Goal: Task Accomplishment & Management: Manage account settings

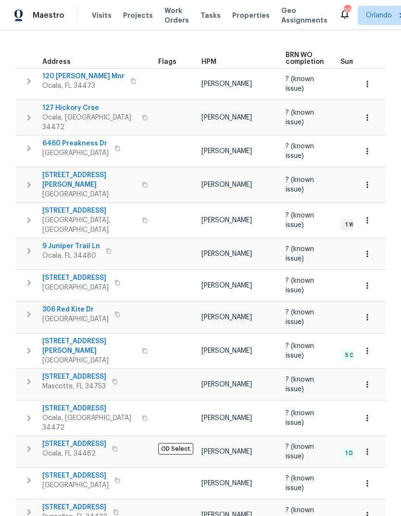
scroll to position [144, 0]
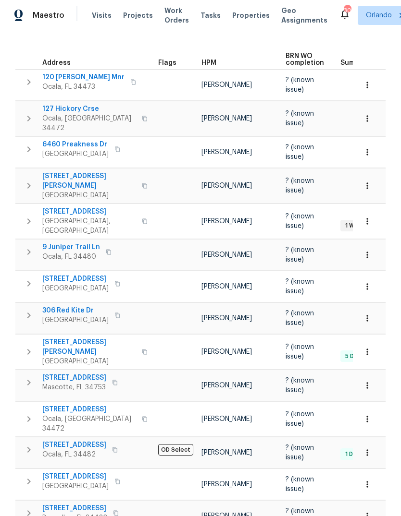
click at [55, 306] on span "306 Red Kite Dr" at bounding box center [75, 311] width 66 height 10
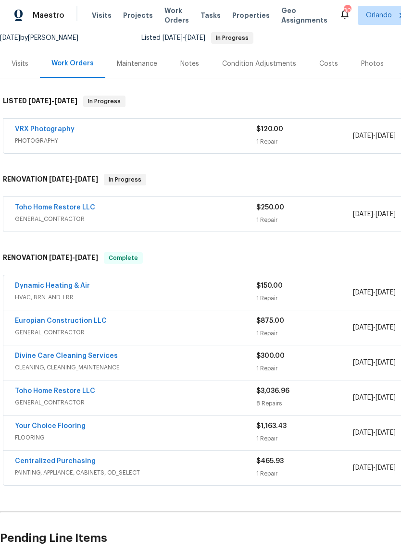
scroll to position [96, 0]
click at [34, 204] on link "Toho Home Restore LLC" at bounding box center [55, 207] width 80 height 7
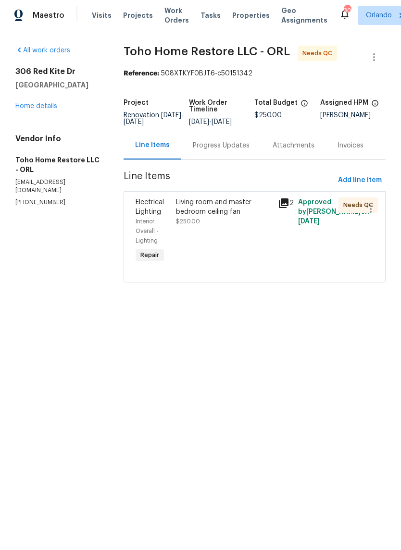
click at [233, 211] on div "Living room and master bedroom ceiling fan" at bounding box center [224, 206] width 96 height 19
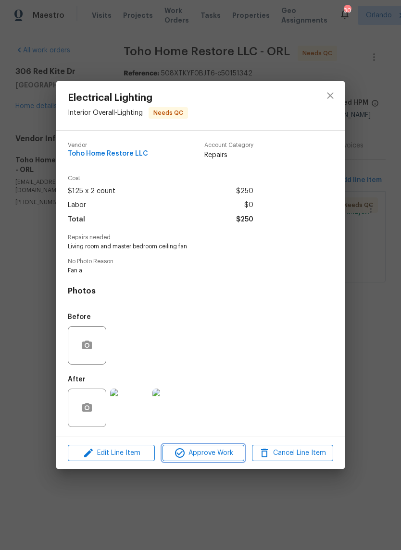
click at [222, 448] on button "Approve Work" at bounding box center [202, 453] width 81 height 17
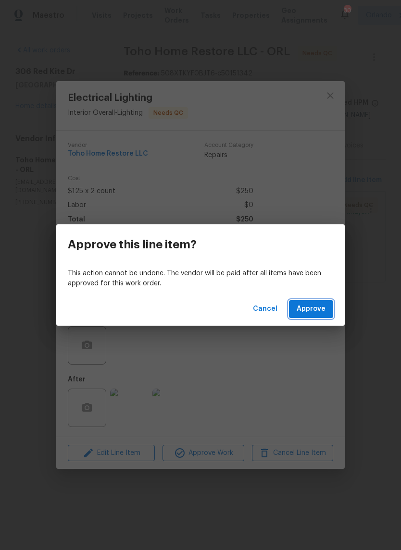
click at [297, 315] on button "Approve" at bounding box center [311, 309] width 44 height 18
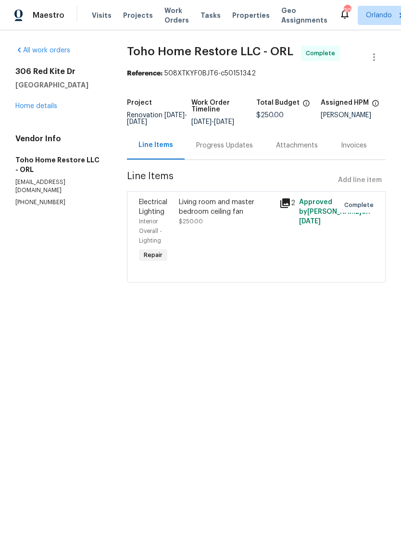
click at [35, 103] on link "Home details" at bounding box center [36, 106] width 42 height 7
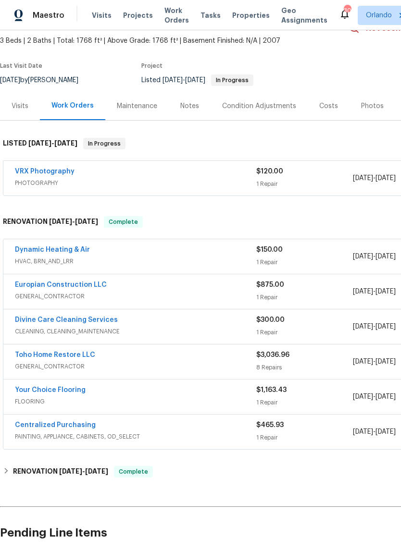
scroll to position [53, 0]
click at [26, 282] on link "Europian Construction LLC" at bounding box center [61, 285] width 92 height 7
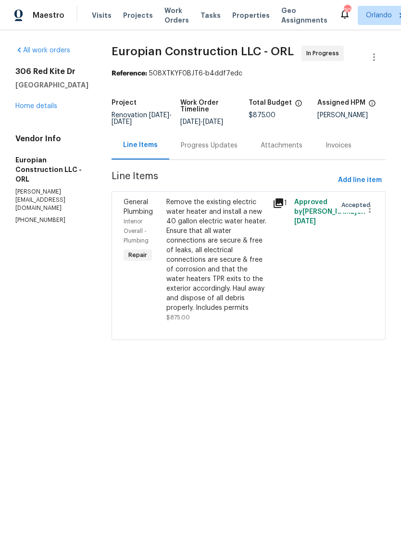
click at [32, 105] on link "Home details" at bounding box center [36, 106] width 42 height 7
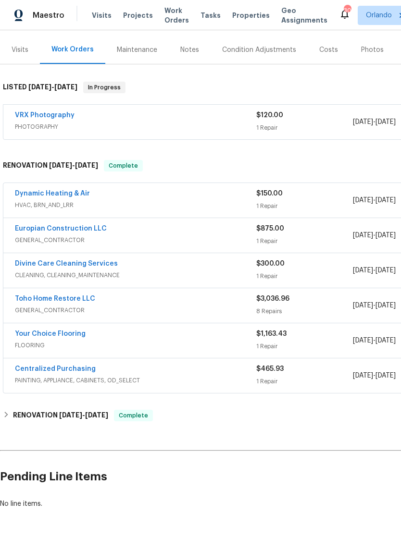
scroll to position [110, 0]
click at [37, 193] on link "Dynamic Heating & Air" at bounding box center [52, 193] width 75 height 7
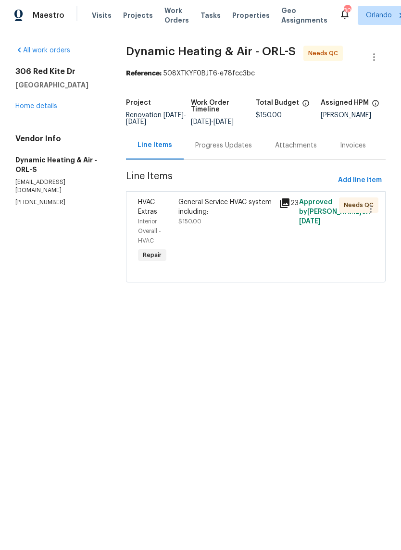
click at [211, 150] on div "Progress Updates" at bounding box center [223, 146] width 57 height 10
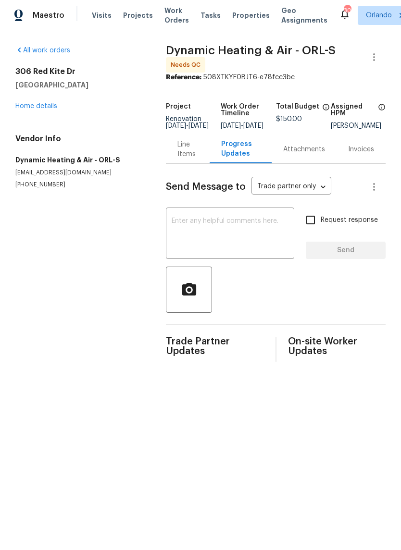
click at [179, 157] on div "Line Items" at bounding box center [187, 149] width 21 height 19
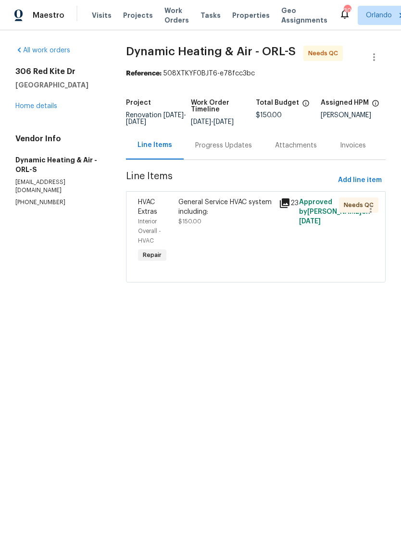
click at [181, 224] on span "$150.00" at bounding box center [189, 222] width 23 height 6
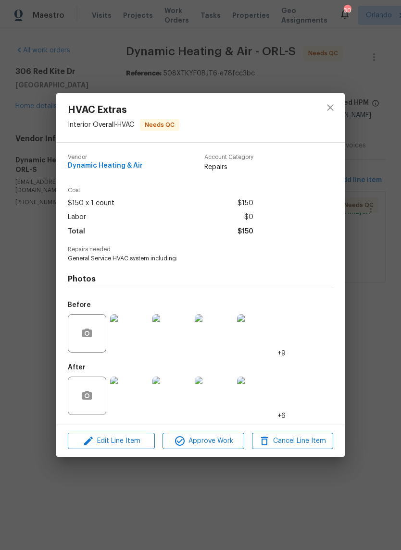
click at [135, 399] on img at bounding box center [129, 396] width 38 height 38
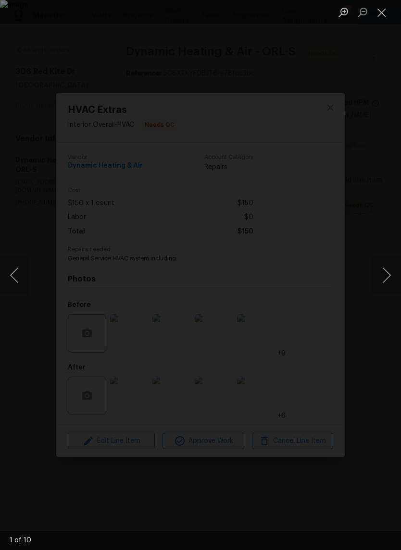
click at [381, 279] on button "Next image" at bounding box center [386, 275] width 29 height 38
click at [379, 281] on button "Next image" at bounding box center [386, 275] width 29 height 38
click at [378, 276] on button "Next image" at bounding box center [386, 275] width 29 height 38
click at [381, 284] on button "Next image" at bounding box center [386, 275] width 29 height 38
click at [378, 290] on button "Next image" at bounding box center [386, 275] width 29 height 38
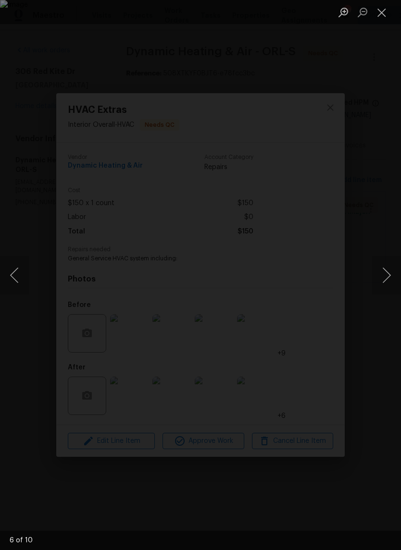
click at [376, 287] on button "Next image" at bounding box center [386, 275] width 29 height 38
click at [373, 276] on button "Next image" at bounding box center [386, 275] width 29 height 38
click at [372, 271] on button "Next image" at bounding box center [386, 275] width 29 height 38
click at [375, 281] on button "Next image" at bounding box center [386, 275] width 29 height 38
click at [383, 289] on button "Next image" at bounding box center [386, 275] width 29 height 38
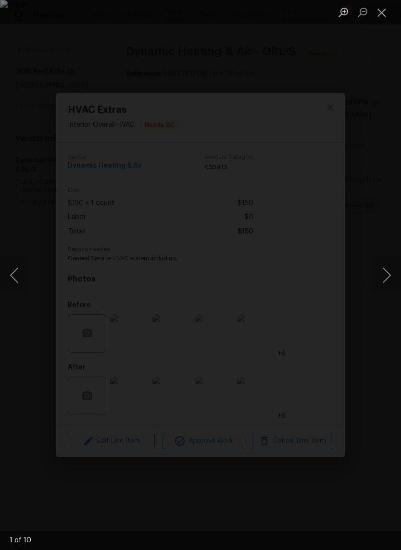
click at [385, 14] on button "Close lightbox" at bounding box center [381, 12] width 19 height 17
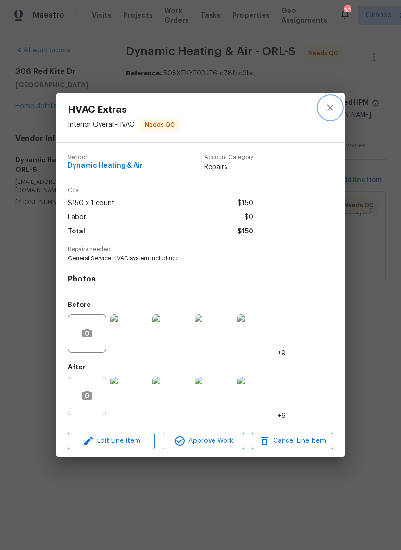
click at [330, 109] on icon "close" at bounding box center [330, 108] width 12 height 12
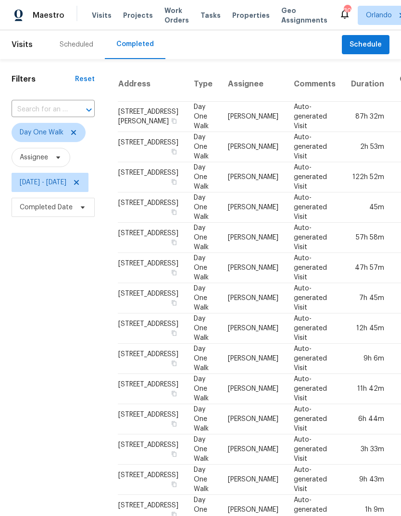
click at [169, 13] on span "Work Orders" at bounding box center [176, 15] width 24 height 19
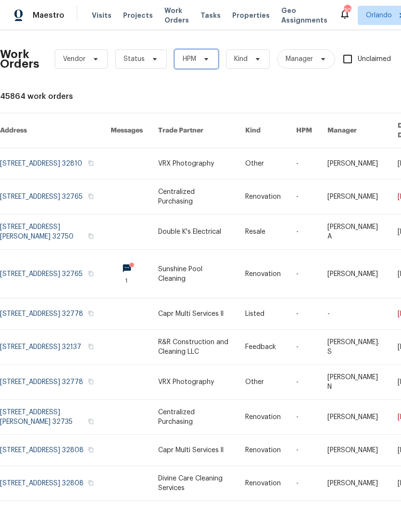
click at [202, 61] on icon at bounding box center [206, 59] width 8 height 8
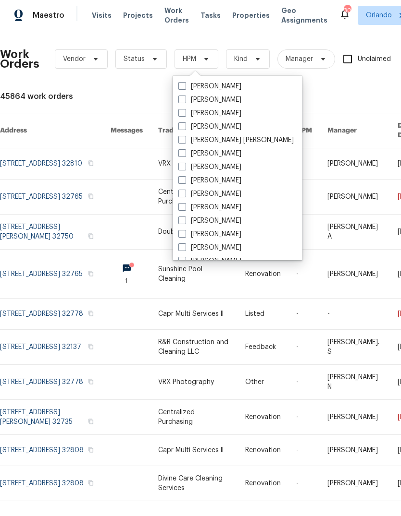
click at [217, 96] on label "[PERSON_NAME]" at bounding box center [209, 100] width 63 height 10
click at [184, 96] on input "[PERSON_NAME]" at bounding box center [181, 98] width 6 height 6
checkbox input "true"
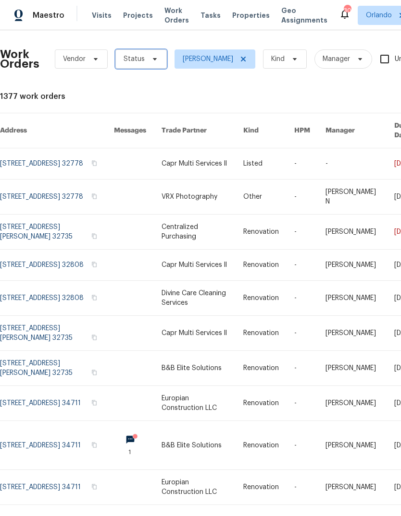
click at [148, 63] on span "Status" at bounding box center [140, 58] width 51 height 19
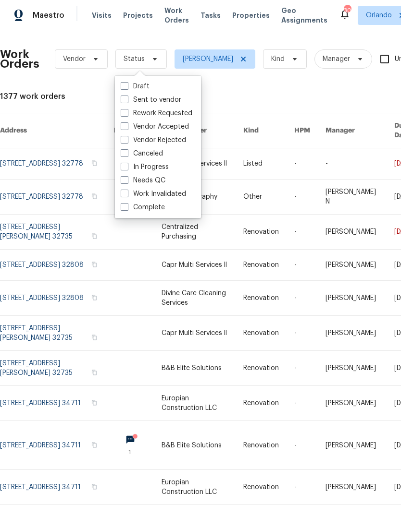
click at [125, 181] on span at bounding box center [125, 180] width 8 height 8
click at [125, 181] on input "Needs QC" at bounding box center [124, 179] width 6 height 6
checkbox input "true"
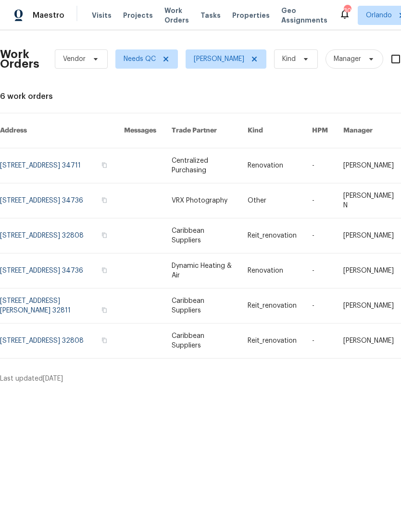
click at [59, 391] on html "Maestro Visits Projects Work Orders Tasks Properties Geo Assignments 30 Orlando…" at bounding box center [200, 195] width 401 height 391
click at [24, 185] on link at bounding box center [62, 200] width 124 height 35
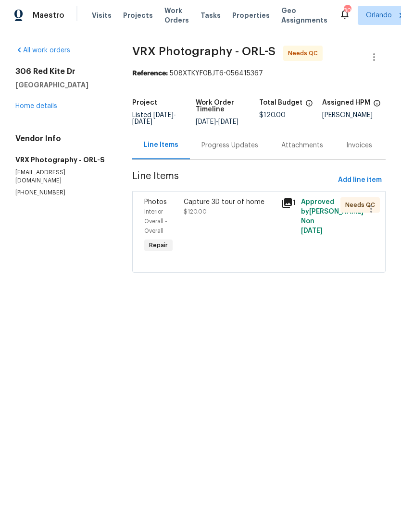
click at [30, 109] on link "Home details" at bounding box center [36, 106] width 42 height 7
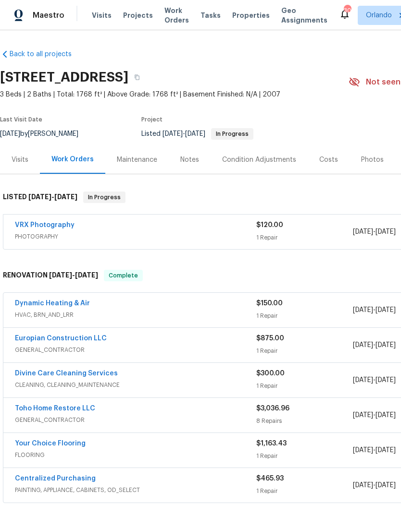
click at [33, 306] on link "Dynamic Heating & Air" at bounding box center [52, 303] width 75 height 7
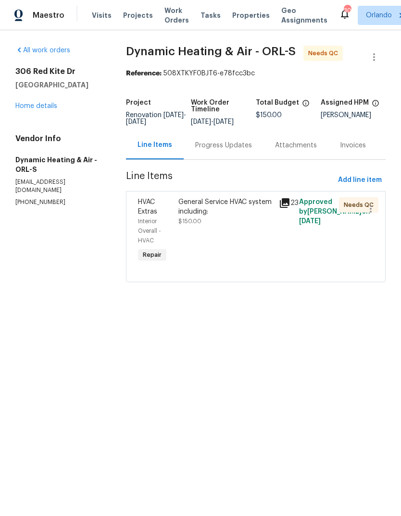
click at [232, 210] on div "General Service HVAC system including:" at bounding box center [225, 206] width 95 height 19
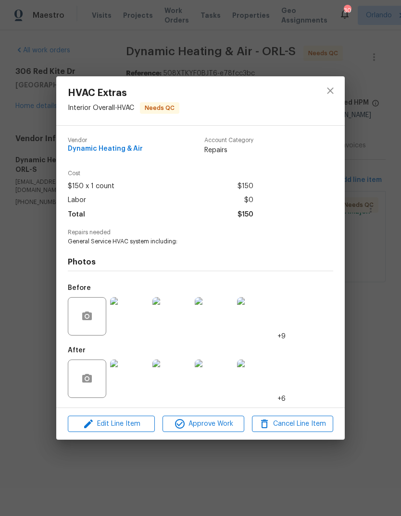
click at [94, 207] on div "Labor $0" at bounding box center [160, 201] width 185 height 14
click at [24, 301] on div "HVAC Extras Interior Overall - HVAC Needs QC Vendor Dynamic Heating & Air Accou…" at bounding box center [200, 258] width 401 height 516
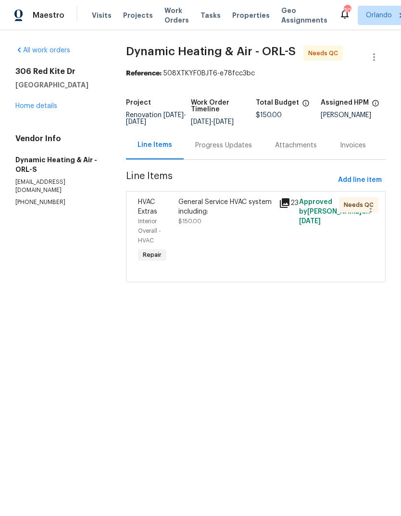
click at [239, 150] on div "Progress Updates" at bounding box center [223, 146] width 57 height 10
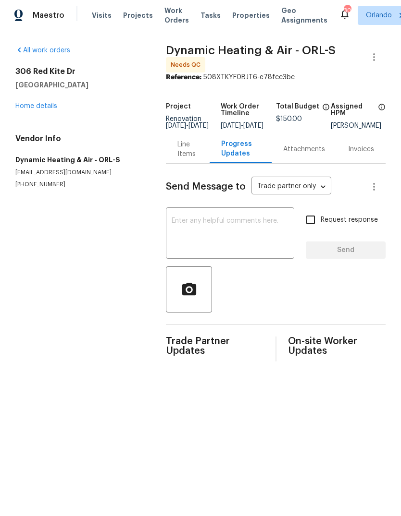
click at [248, 233] on textarea at bounding box center [229, 235] width 117 height 34
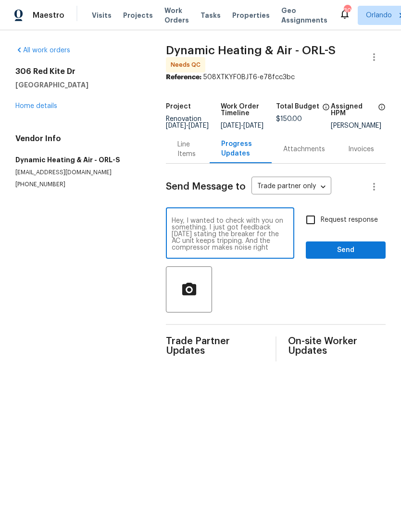
click at [186, 239] on textarea "Hey, I wanted to check with you on something. I just got feedback today stating…" at bounding box center [229, 235] width 117 height 34
click at [288, 251] on textarea "Hey, I wanted to check with you on something. I just got feedback today stating…" at bounding box center [229, 235] width 117 height 34
click at [189, 240] on textarea "Hey, I wanted to check with you on something. I just got feedback today stating…" at bounding box center [229, 235] width 117 height 34
click at [208, 243] on textarea "Hey, I wanted to check with you on something. I just got feedback today stating…" at bounding box center [229, 235] width 117 height 34
click at [201, 234] on textarea "Hey, I wanted to check with you on something. I just got feedback today stating…" at bounding box center [229, 235] width 117 height 34
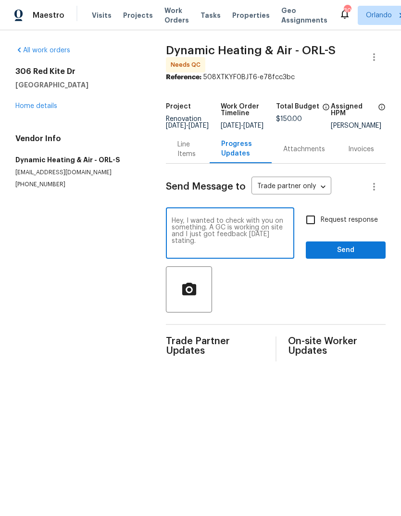
click at [171, 243] on textarea "Hey, I wanted to check with you on something. A GC is working on site and I jus…" at bounding box center [229, 235] width 117 height 34
click at [228, 247] on textarea "Hey, I wanted to check with you on something. A GC is working on site and said.…" at bounding box center [229, 235] width 117 height 34
click at [209, 242] on textarea "Hey, I wanted to check with you on something. A GC is working on site and said.…" at bounding box center [229, 235] width 117 height 34
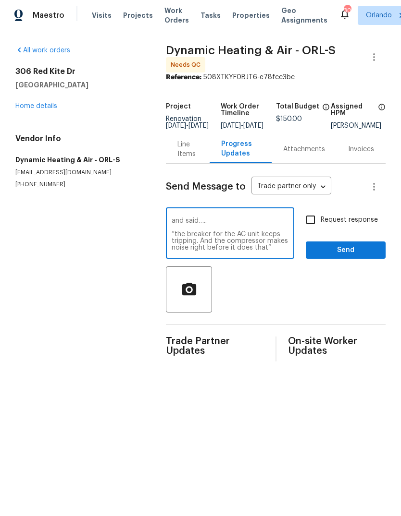
scroll to position [13, 0]
click at [270, 251] on textarea "Hey, I wanted to check with you on something. A GC is working on site and said……" at bounding box center [229, 235] width 117 height 34
type textarea "Hey, I wanted to check with you on something. A GC is working on site and said……"
click at [366, 252] on span "Send" at bounding box center [345, 250] width 64 height 12
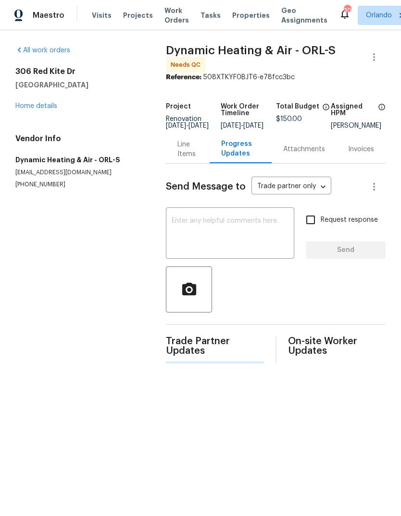
scroll to position [0, 0]
